Goal: Check status: Check status

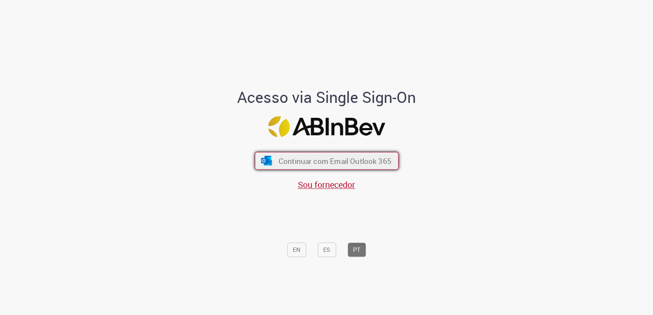
drag, startPoint x: 337, startPoint y: 169, endPoint x: 342, endPoint y: 166, distance: 5.4
click at [340, 167] on button "Continuar com Email Outlook 365" at bounding box center [327, 161] width 144 height 18
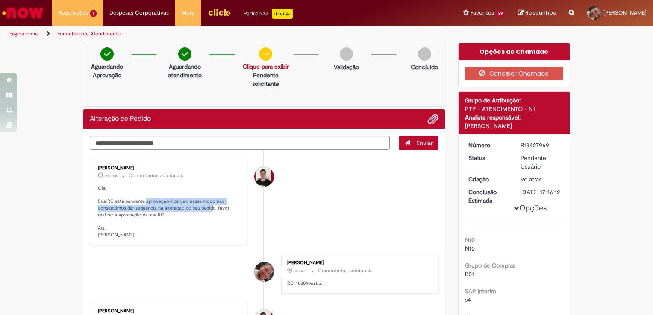
drag, startPoint x: 143, startPoint y: 134, endPoint x: 206, endPoint y: 209, distance: 98.2
click at [207, 209] on p "Olá! Sua RC está pendente aprovação/liberção nesse modo não conseguimos dar seq…" at bounding box center [169, 212] width 142 height 54
drag, startPoint x: 206, startPoint y: 209, endPoint x: 149, endPoint y: 204, distance: 57.8
click at [149, 204] on p "Olá! Sua RC está pendente aprovação/liberção nesse modo não conseguimos dar seq…" at bounding box center [169, 212] width 142 height 54
click at [178, 208] on p "Olá! Sua RC está pendente aprovação/liberção nesse modo não conseguimos dar seq…" at bounding box center [169, 212] width 142 height 54
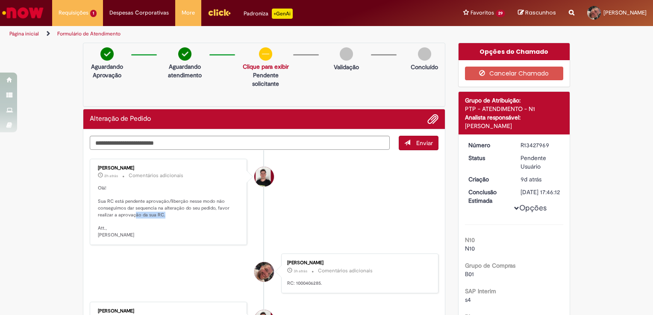
drag, startPoint x: 130, startPoint y: 214, endPoint x: 178, endPoint y: 209, distance: 48.2
click at [177, 209] on p "Olá! Sua RC está pendente aprovação/liberção nesse modo não conseguimos dar seq…" at bounding box center [169, 212] width 142 height 54
drag, startPoint x: 178, startPoint y: 209, endPoint x: 185, endPoint y: 206, distance: 8.1
click at [185, 206] on p "Olá! Sua RC está pendente aprovação/liberção nesse modo não conseguimos dar seq…" at bounding box center [169, 212] width 142 height 54
click at [140, 205] on p "Olá! Sua RC está pendente aprovação/liberção nesse modo não conseguimos dar seq…" at bounding box center [169, 212] width 142 height 54
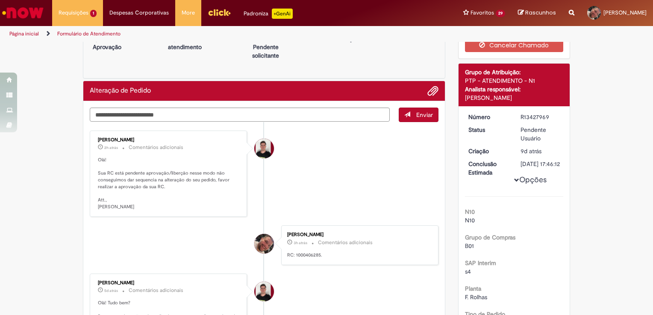
scroll to position [43, 0]
